Goal: Transaction & Acquisition: Book appointment/travel/reservation

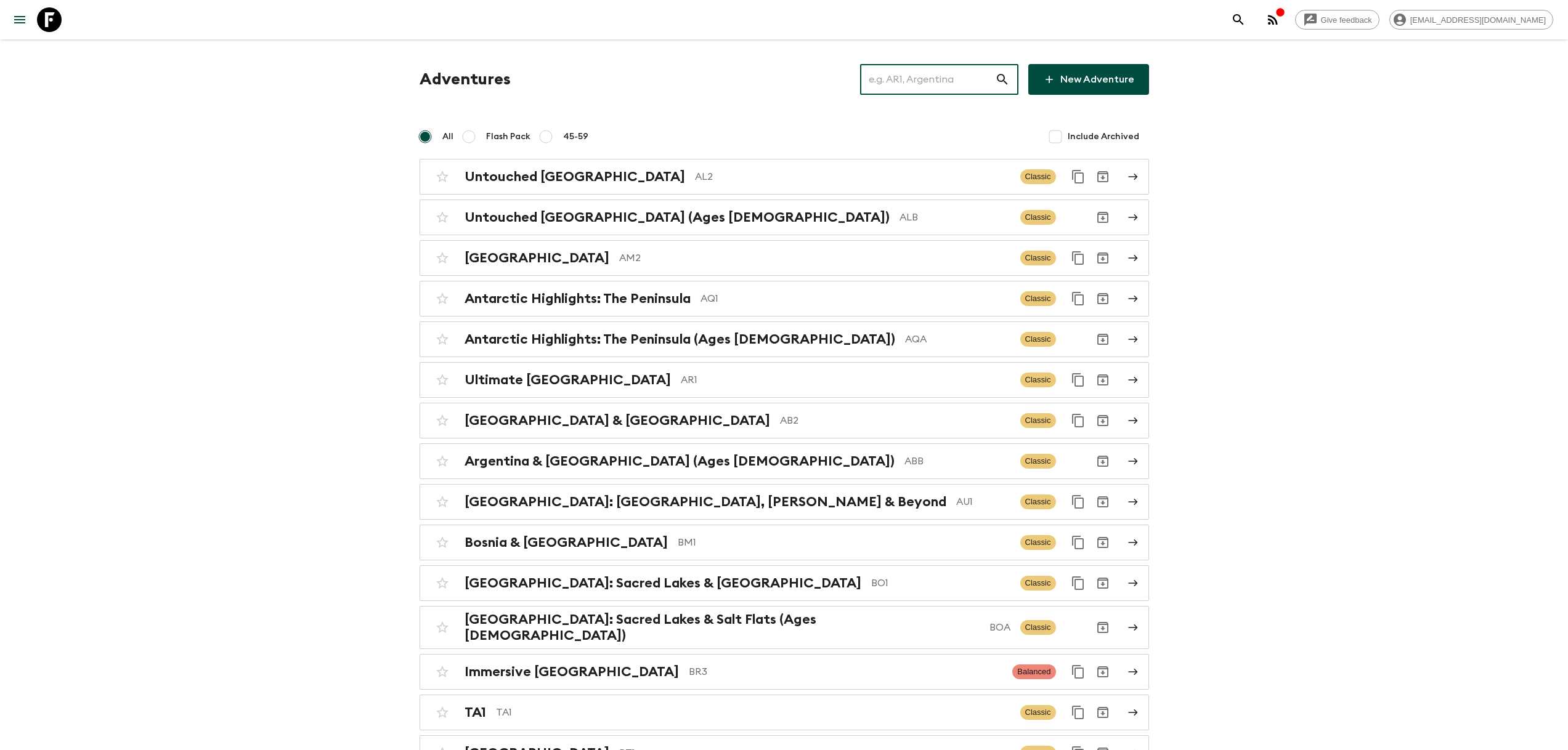
click at [958, 77] on input "text" at bounding box center [928, 79] width 135 height 35
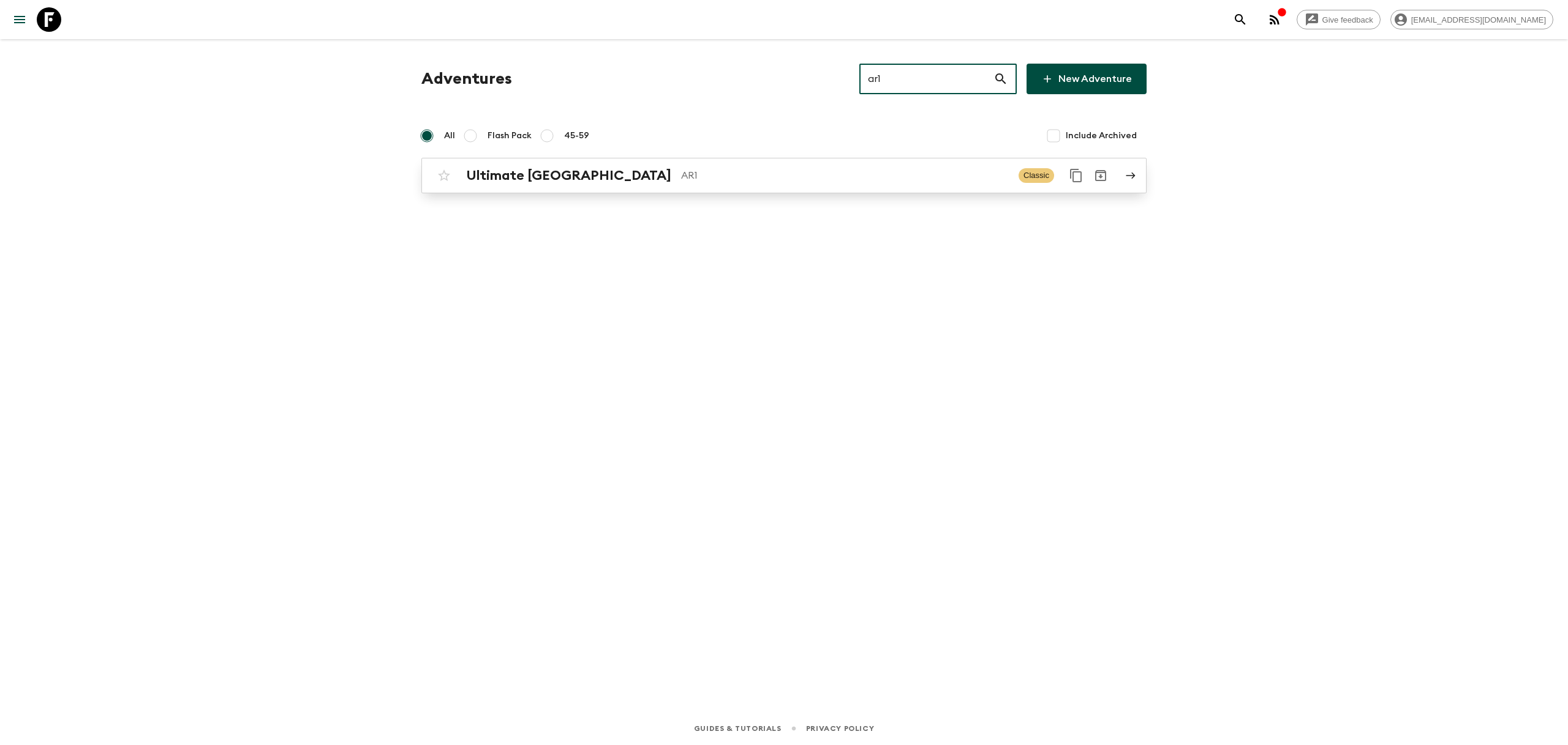
type input "ar1"
click at [681, 176] on p "AR1" at bounding box center [845, 176] width 327 height 15
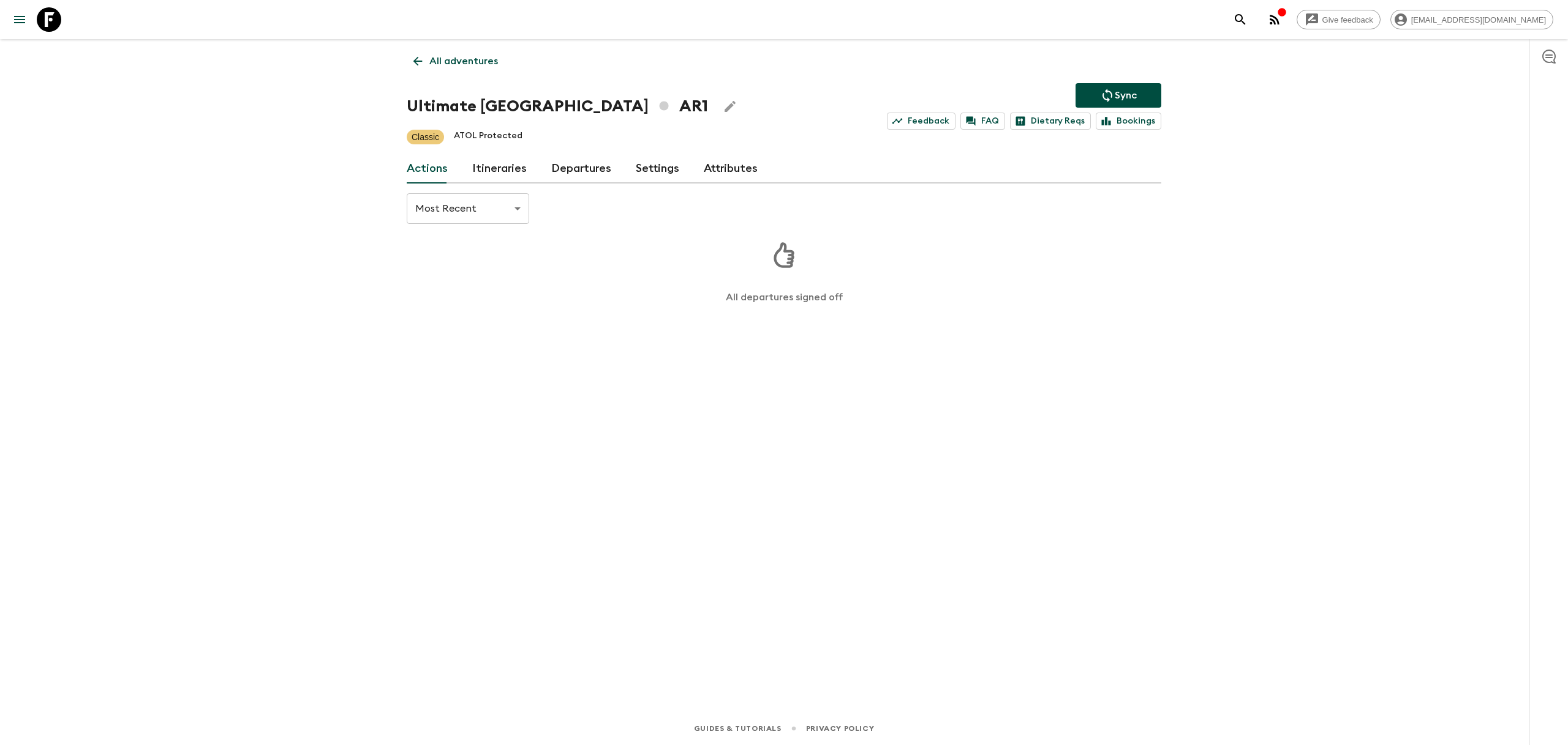
click at [485, 166] on link "Itineraries" at bounding box center [499, 169] width 55 height 30
click at [473, 286] on div "2026" at bounding box center [772, 287] width 701 height 16
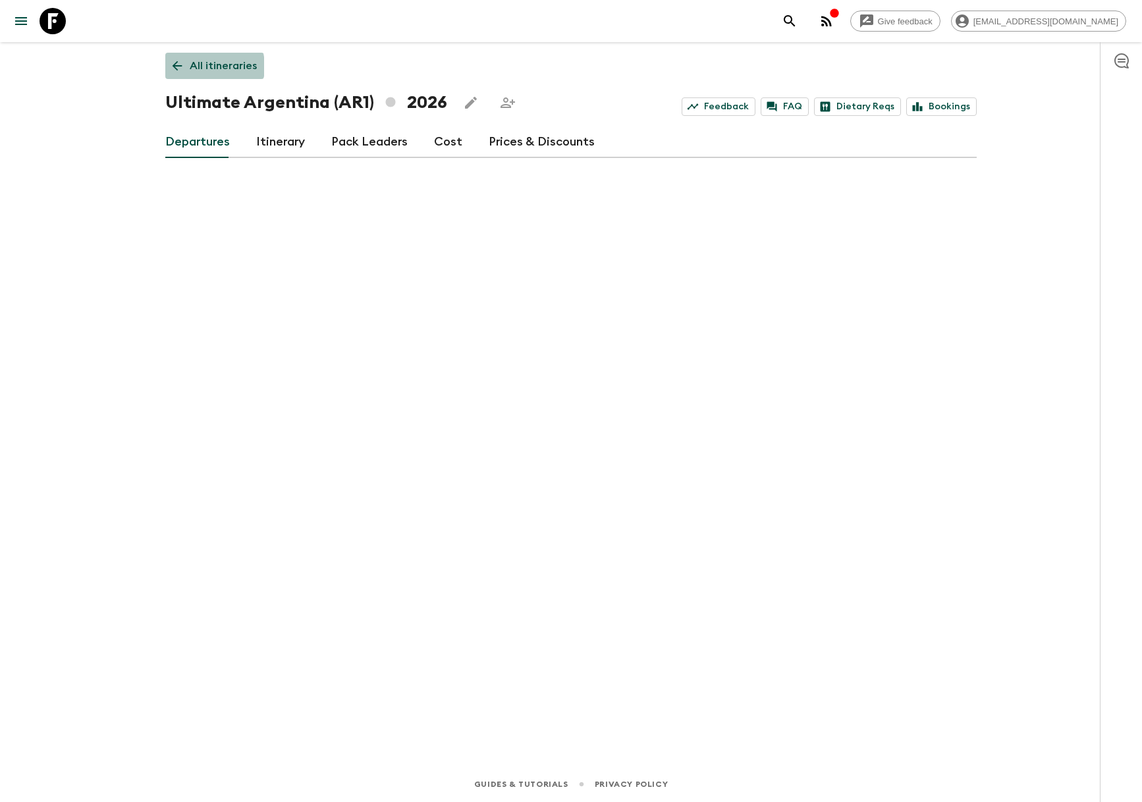
click at [198, 67] on p "All itineraries" at bounding box center [223, 66] width 67 height 16
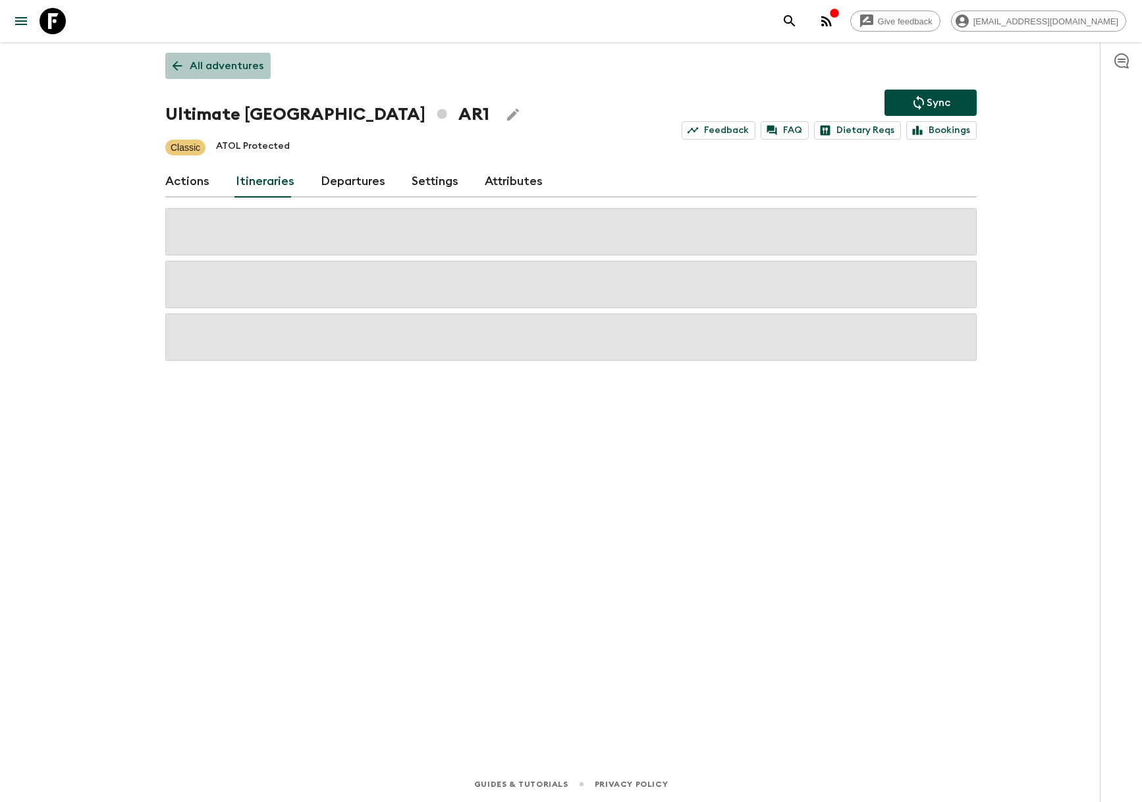
click at [207, 69] on p "All adventures" at bounding box center [227, 66] width 74 height 16
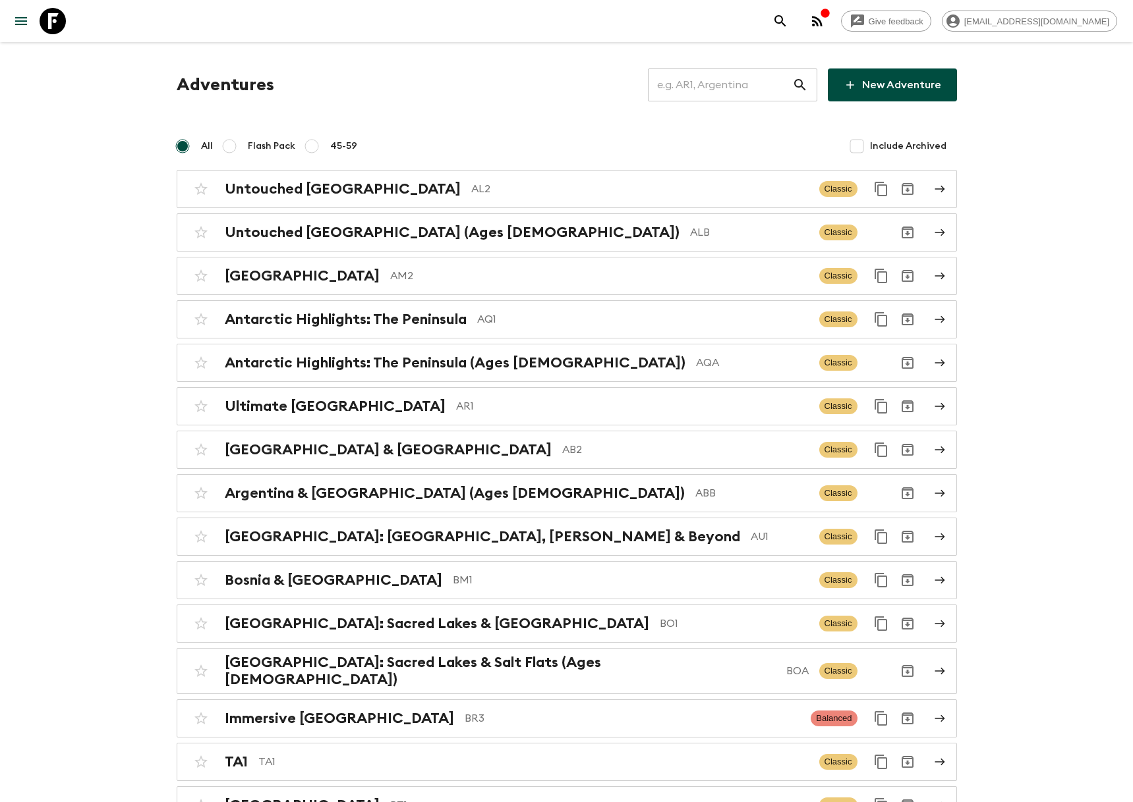
scroll to position [234, 0]
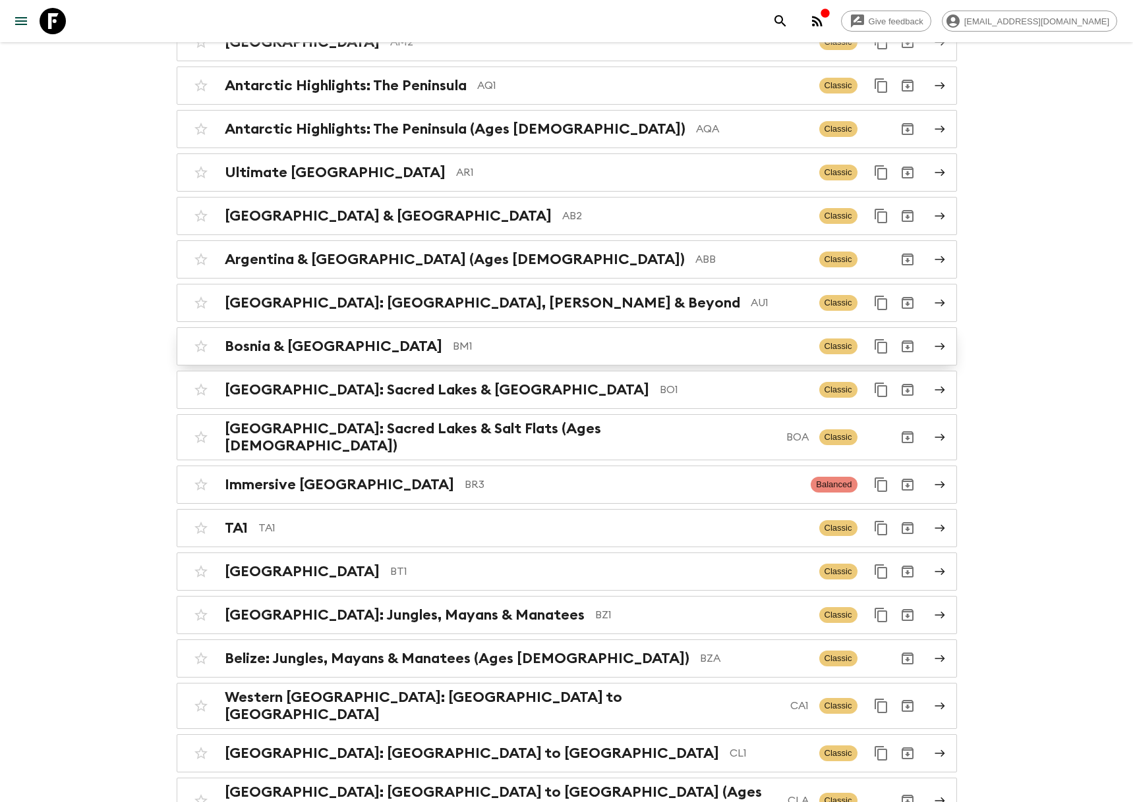
click at [453, 343] on p "BM1" at bounding box center [631, 347] width 356 height 16
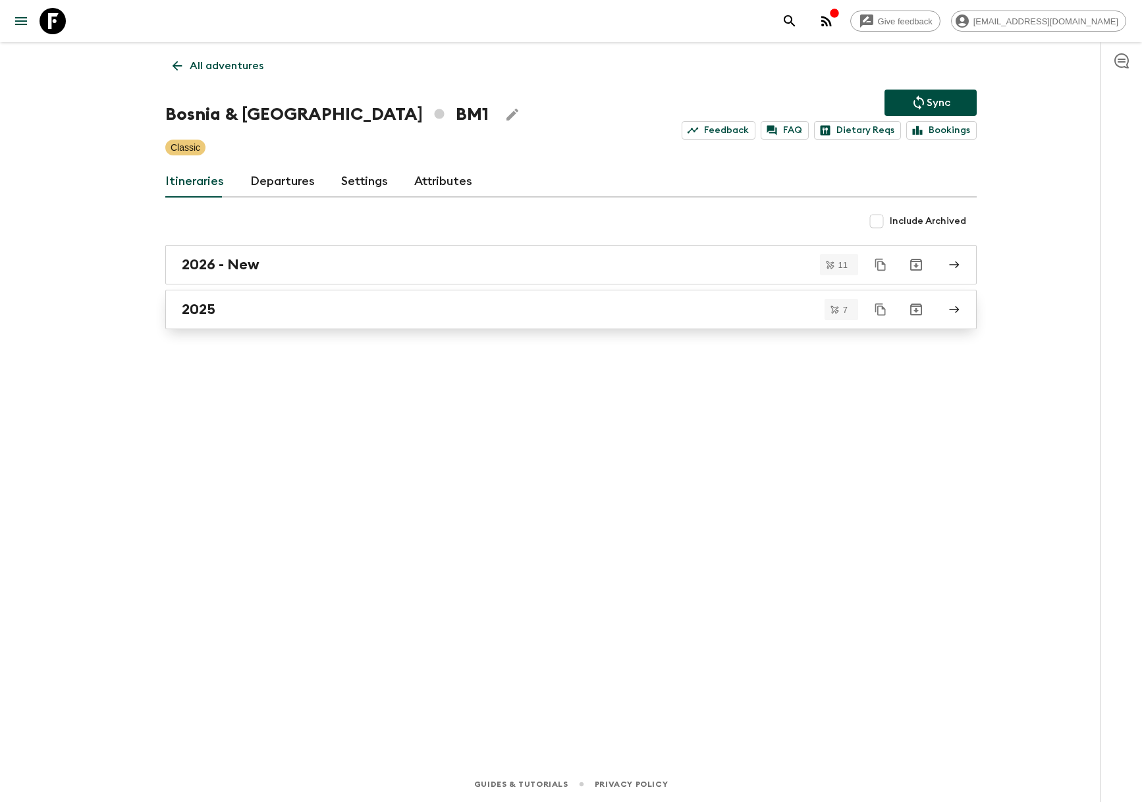
click at [260, 317] on div "2025" at bounding box center [559, 309] width 754 height 17
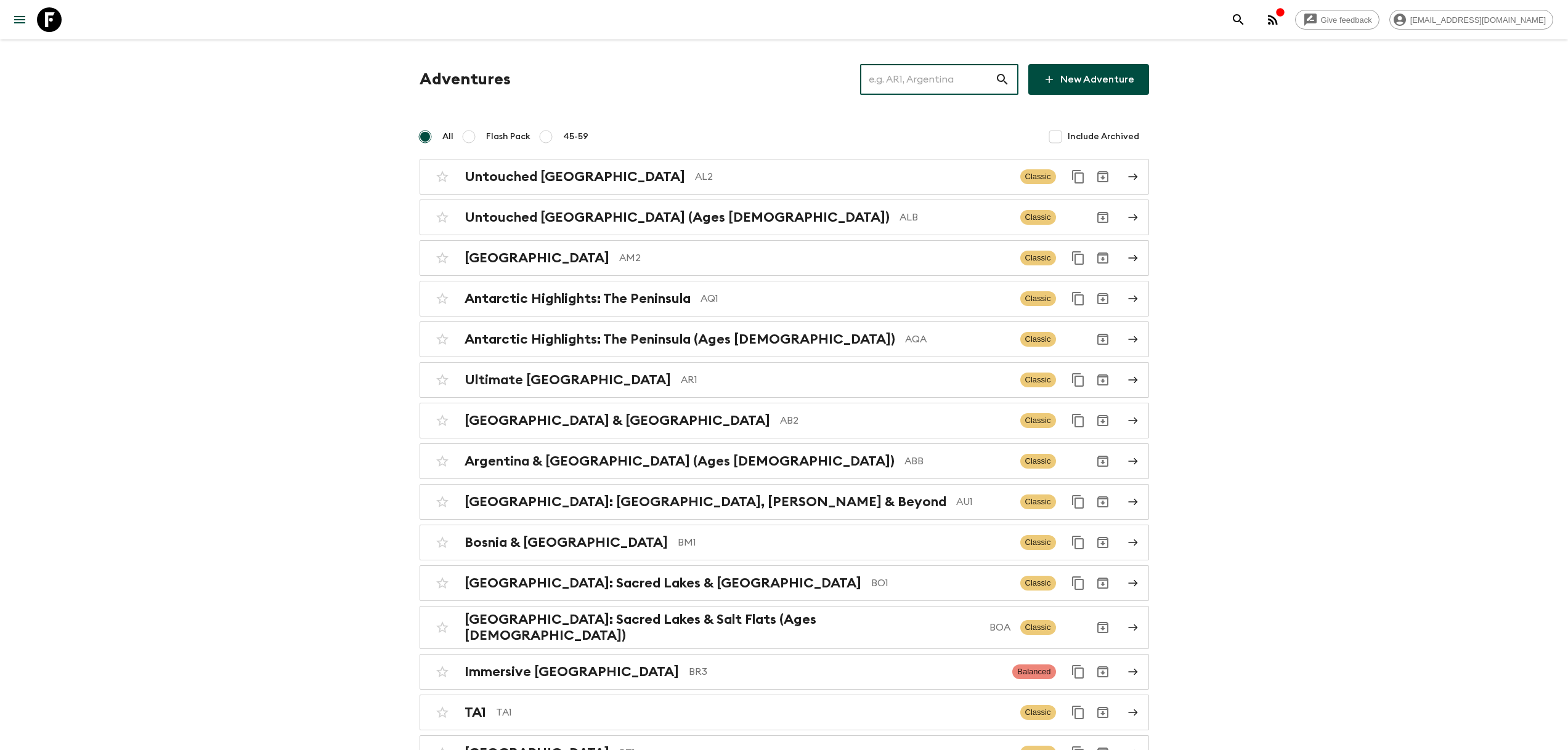
click at [941, 65] on input "text" at bounding box center [928, 79] width 135 height 35
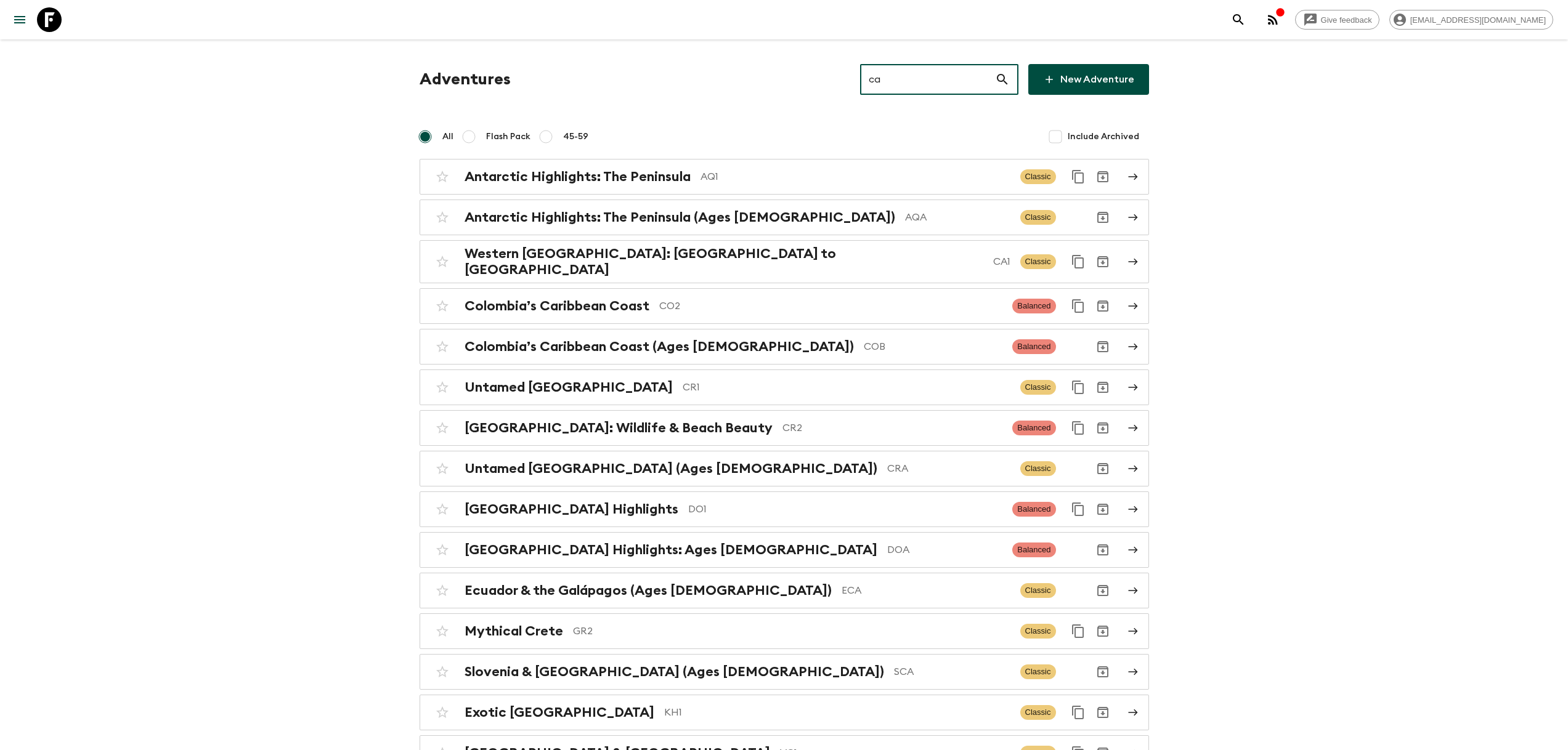
drag, startPoint x: 913, startPoint y: 82, endPoint x: 827, endPoint y: 80, distance: 86.0
click at [841, 80] on div "Adventures ca ​ New Adventure" at bounding box center [784, 79] width 729 height 31
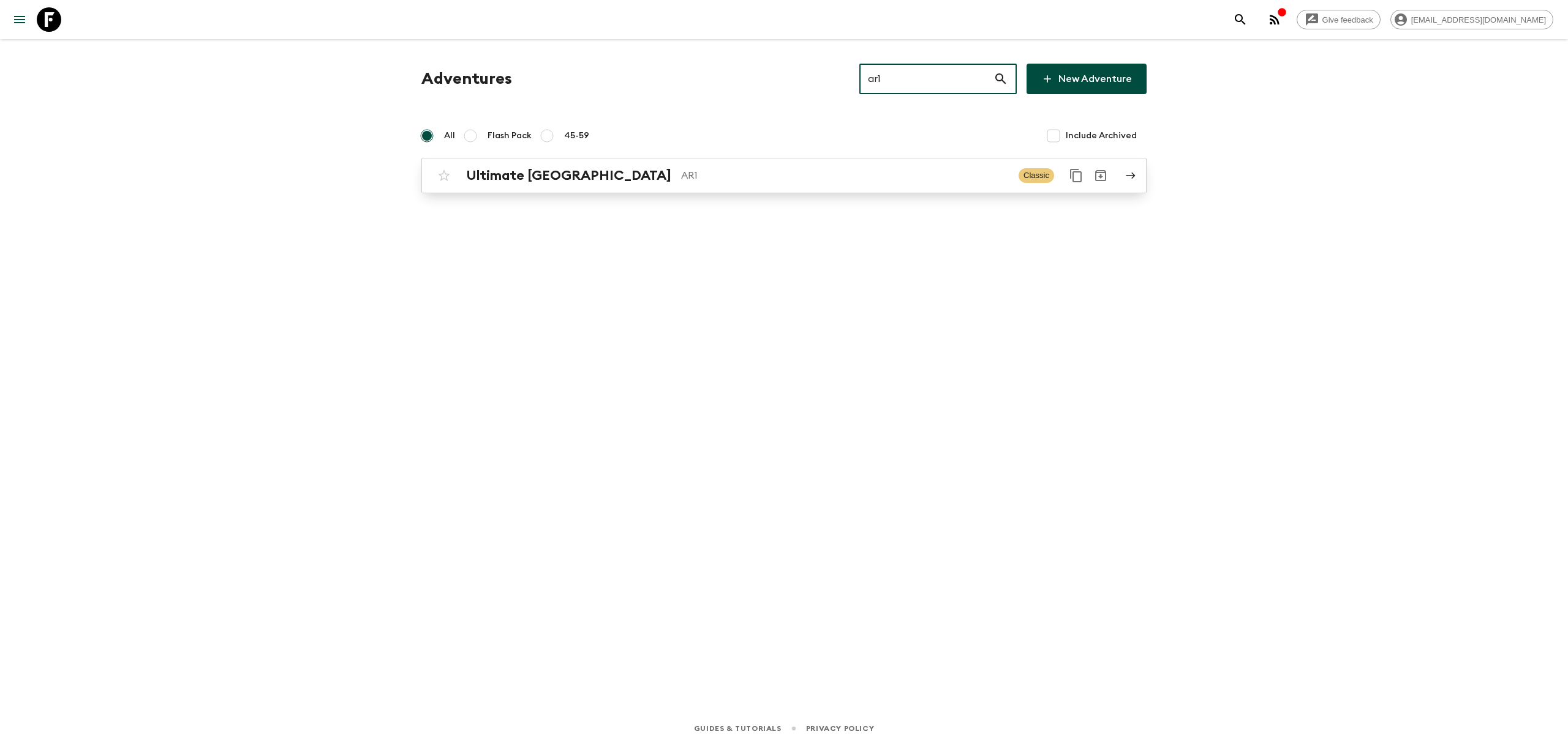
type input "ar1"
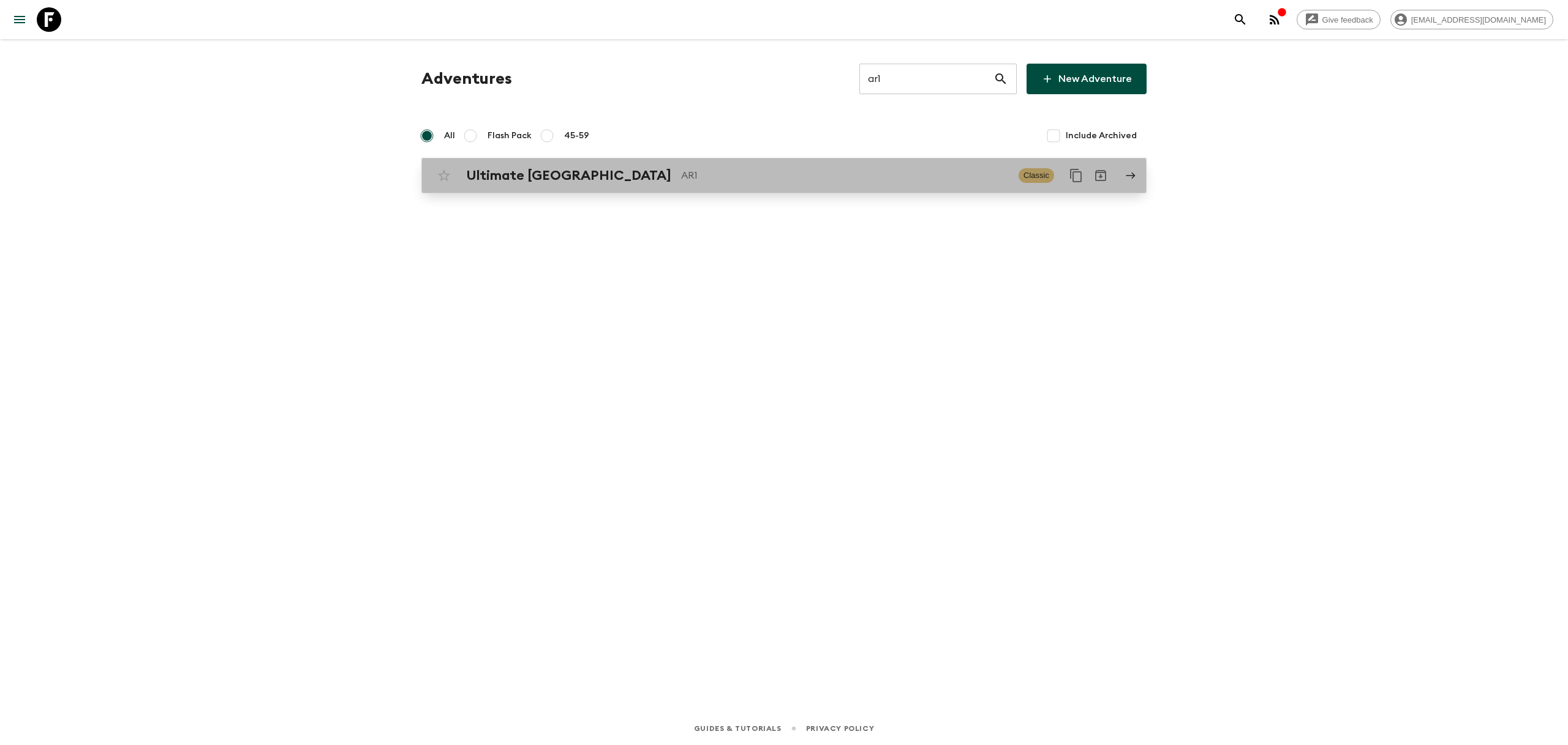
click at [681, 169] on p "AR1" at bounding box center [845, 176] width 327 height 15
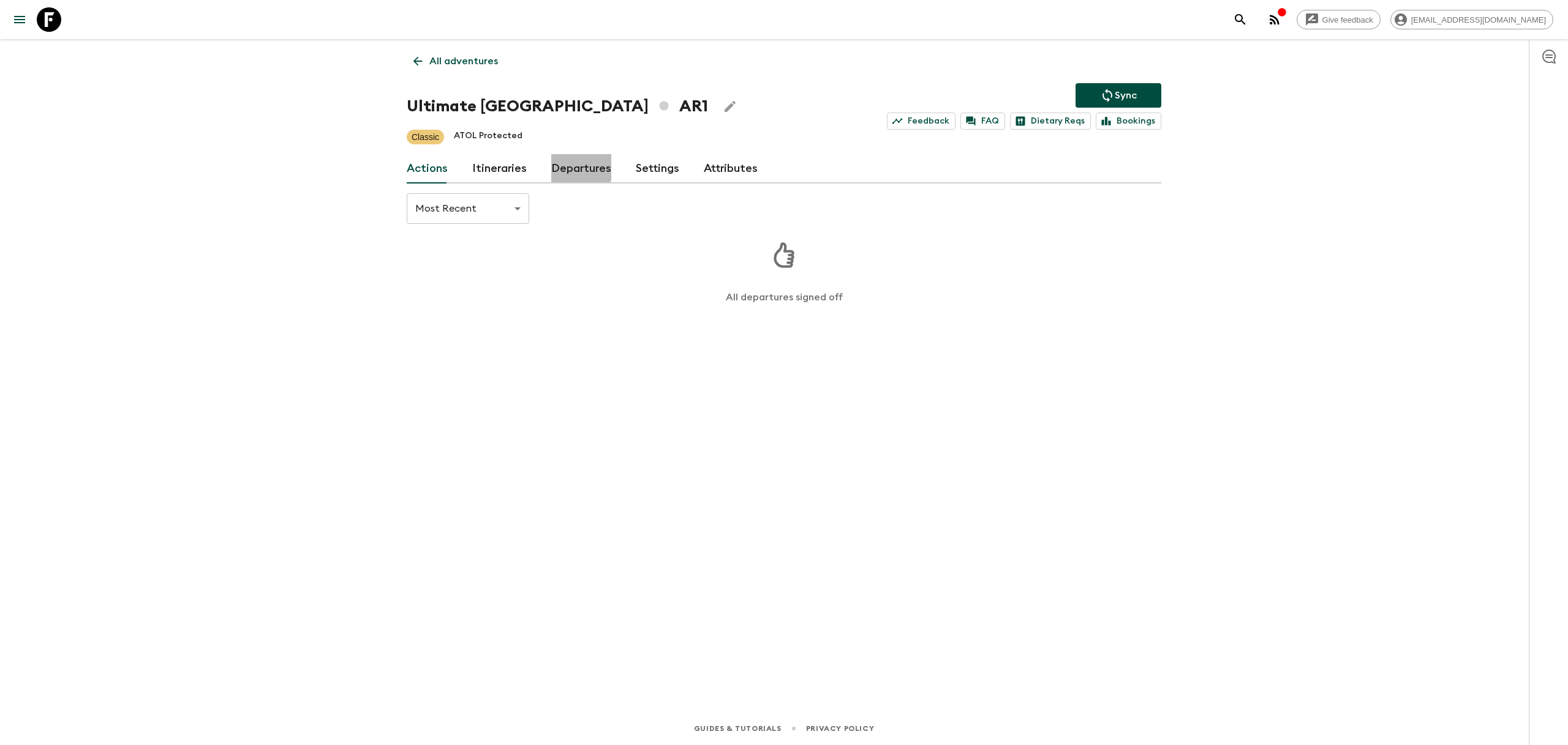
click at [554, 166] on link "Departures" at bounding box center [581, 169] width 60 height 30
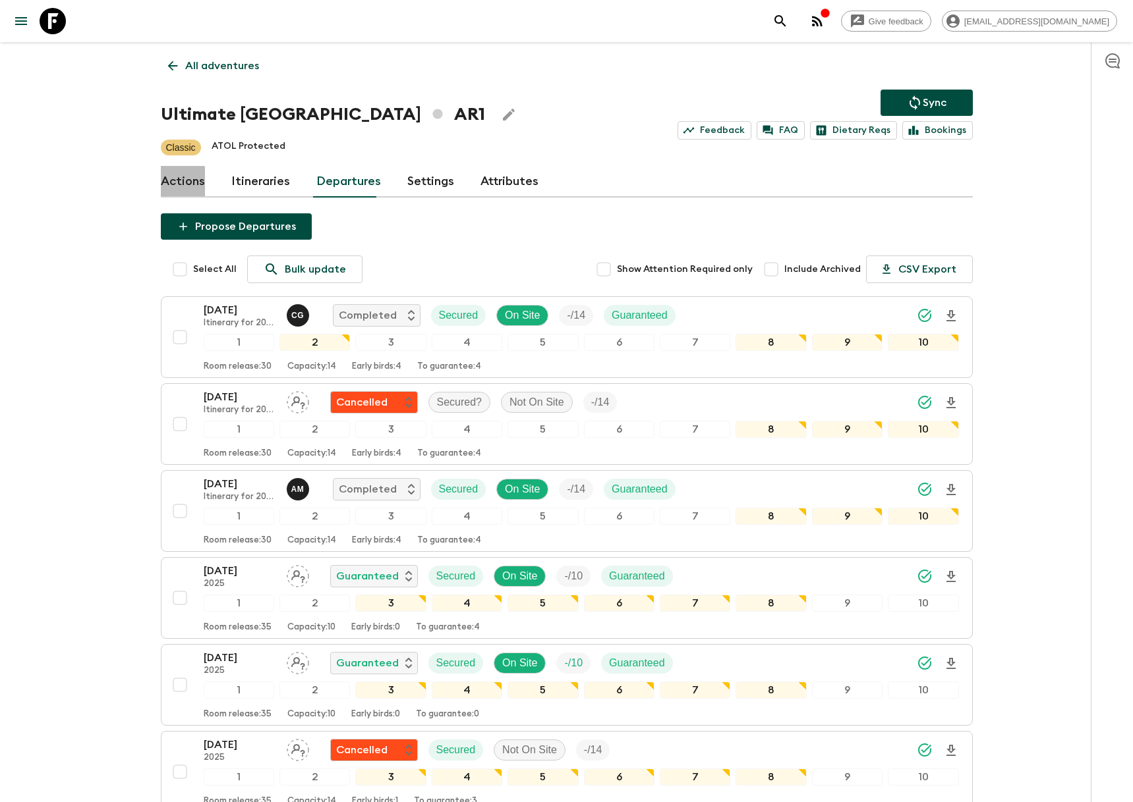
click at [169, 182] on link "Actions" at bounding box center [183, 182] width 44 height 32
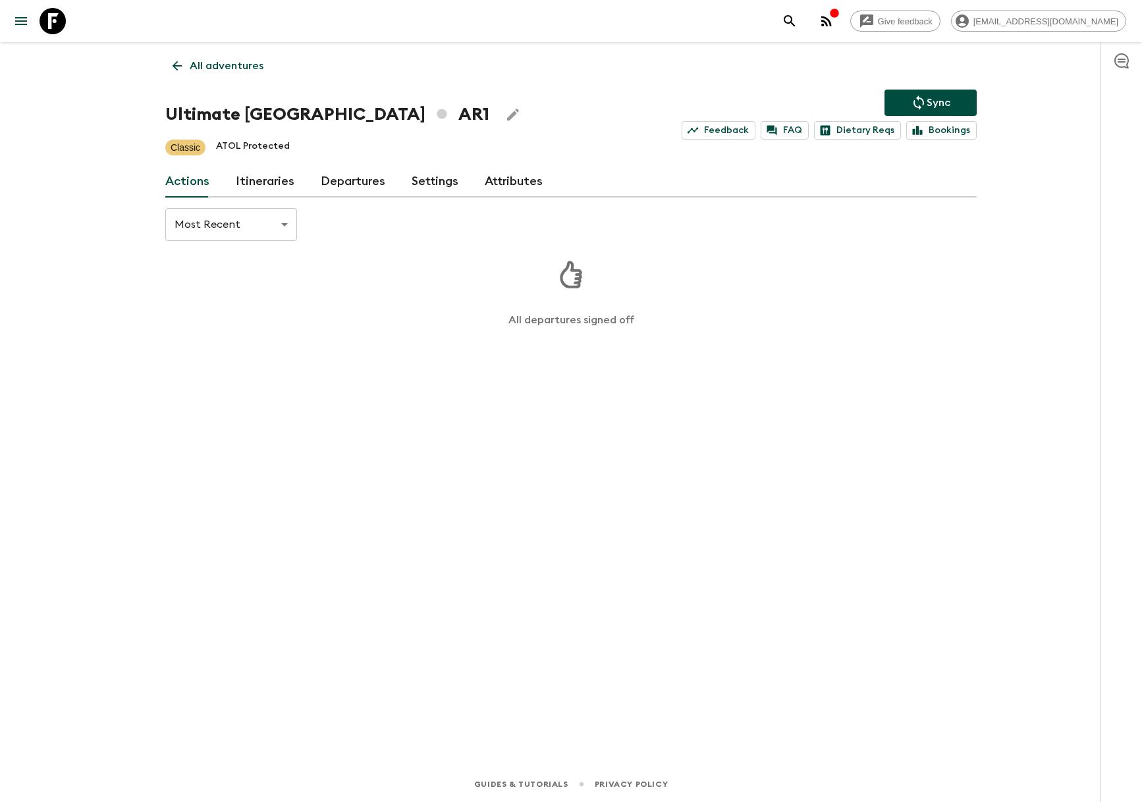
click at [278, 184] on link "Itineraries" at bounding box center [265, 182] width 59 height 32
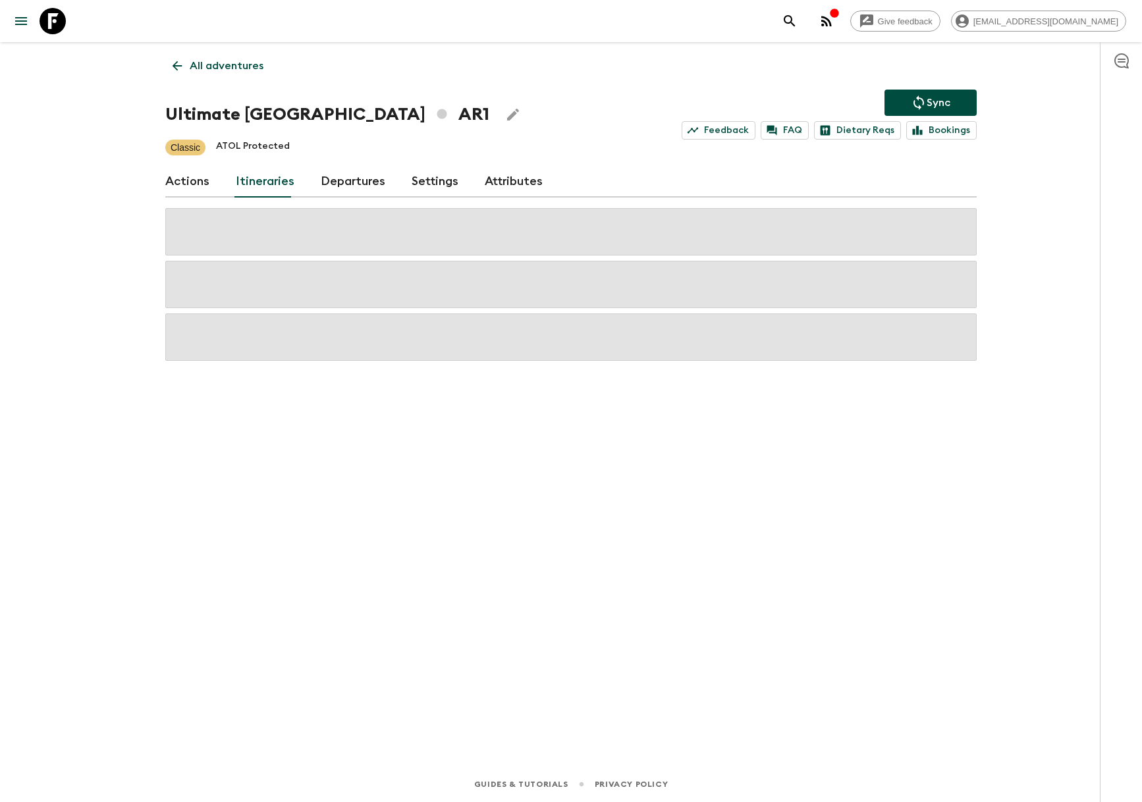
click at [200, 69] on p "All adventures" at bounding box center [227, 66] width 74 height 16
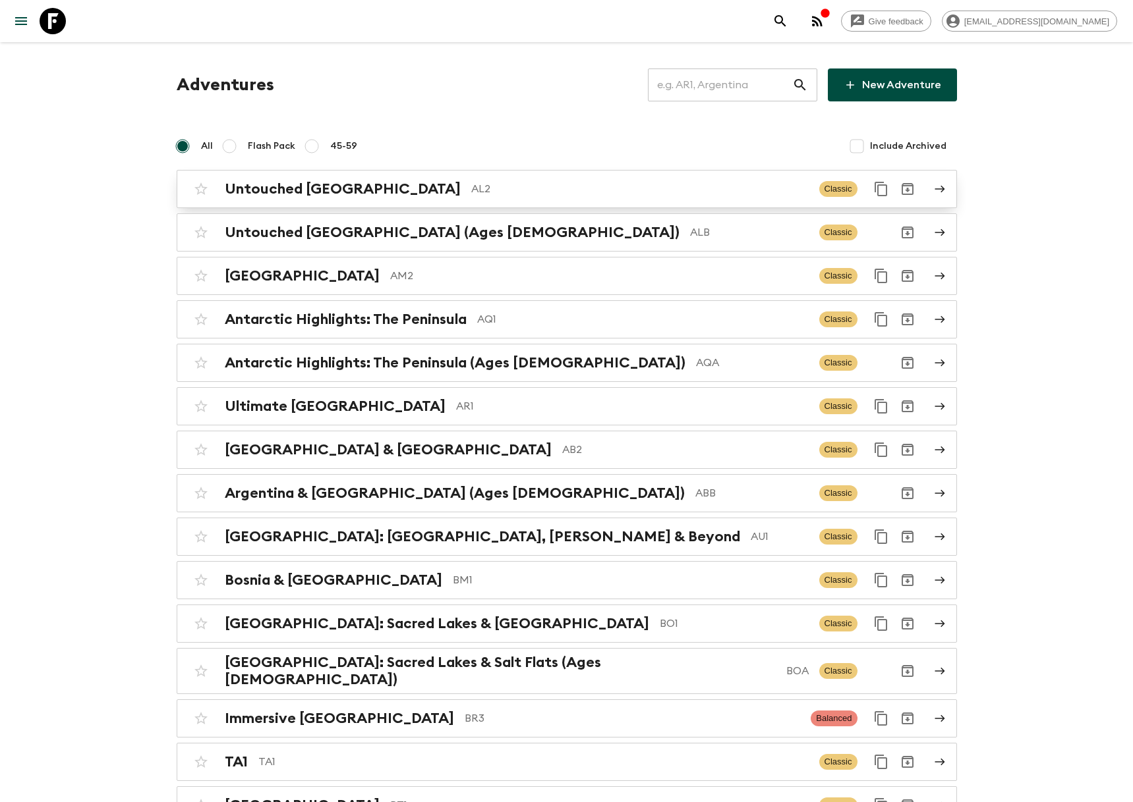
click at [471, 188] on p "AL2" at bounding box center [639, 189] width 337 height 16
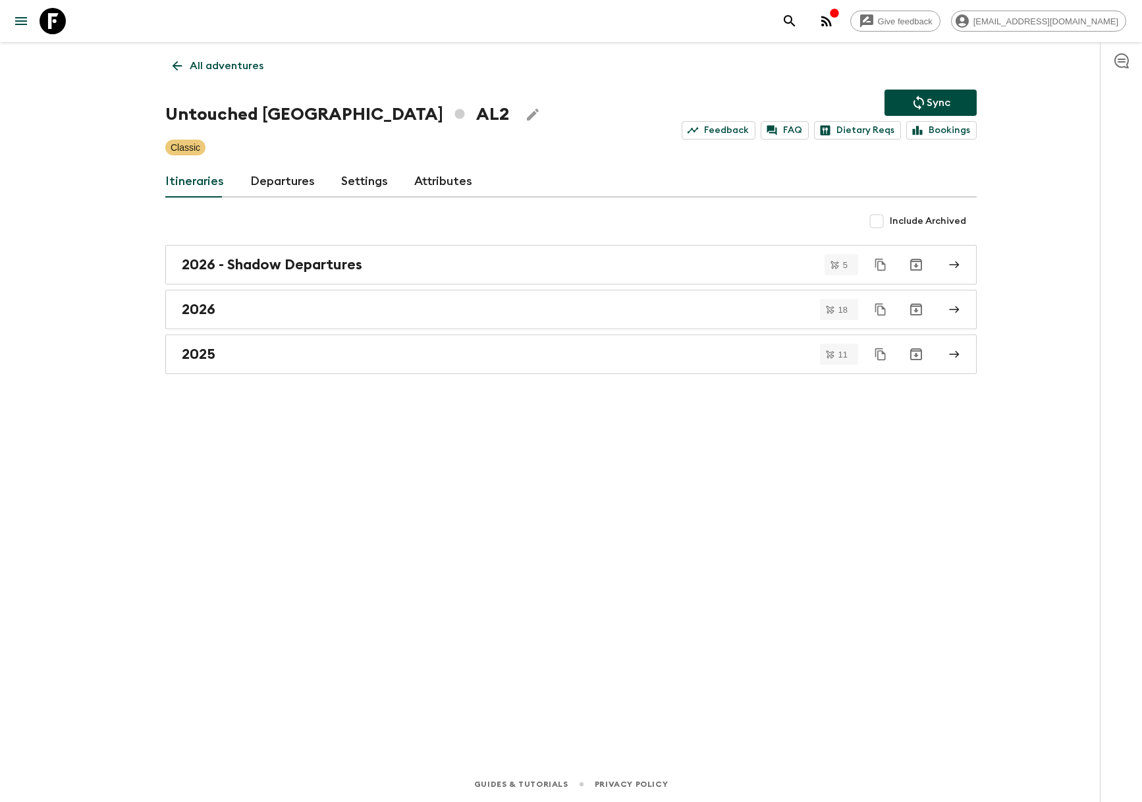
click at [278, 181] on link "Departures" at bounding box center [282, 182] width 65 height 32
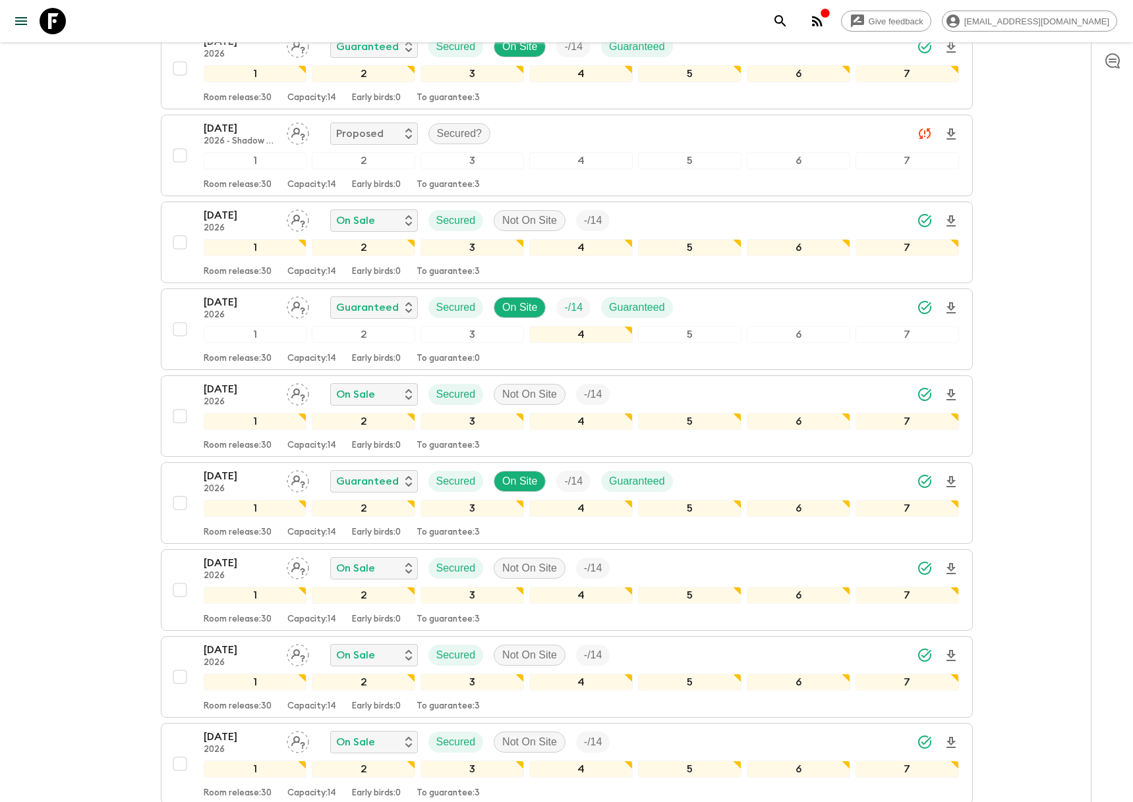
scroll to position [2565, 0]
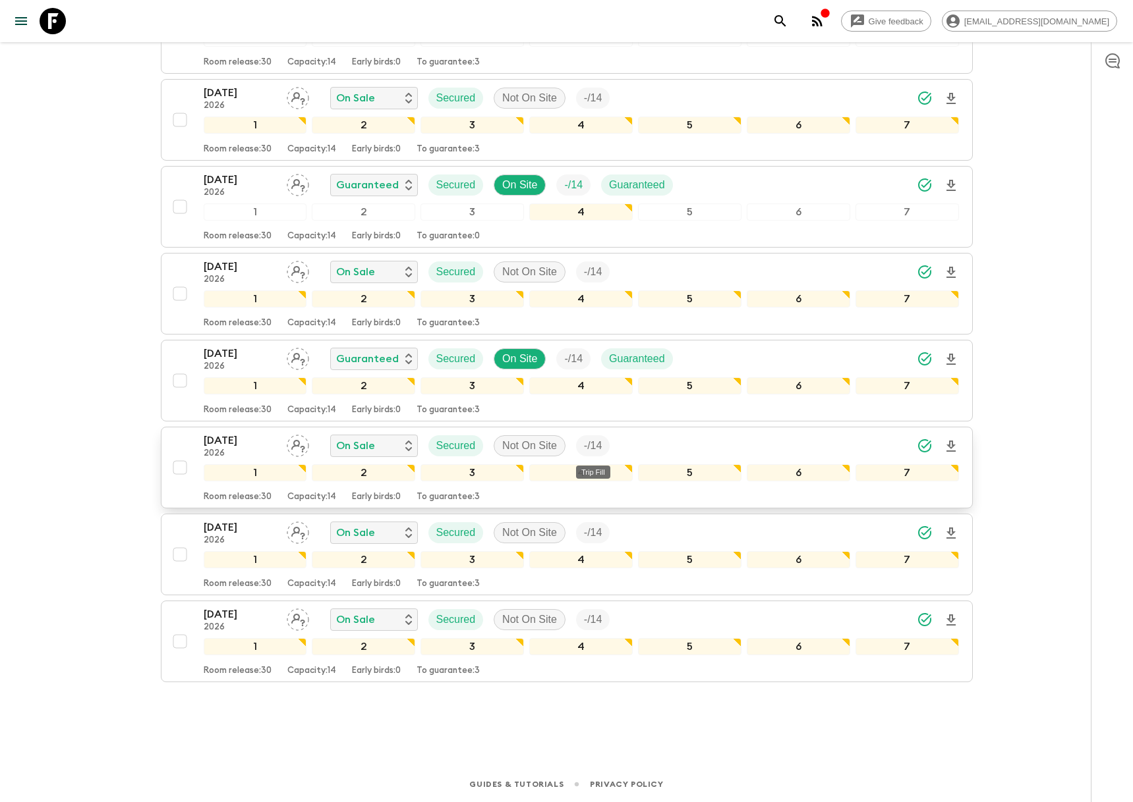
click at [595, 445] on p "- / 14" at bounding box center [593, 446] width 18 height 16
